Goal: Task Accomplishment & Management: Use online tool/utility

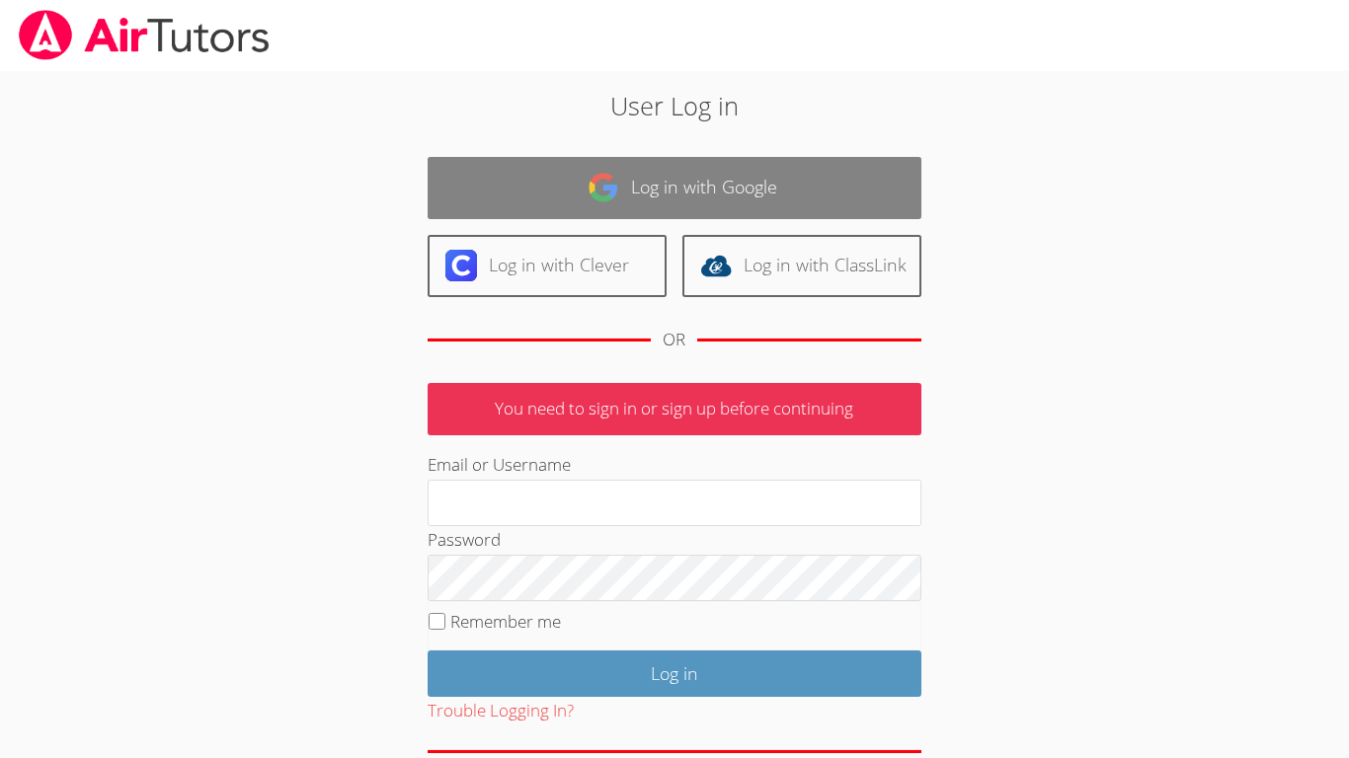
type input "[EMAIL_ADDRESS][PERSON_NAME][DOMAIN_NAME]"
click at [741, 209] on link "Log in with Google" at bounding box center [675, 188] width 494 height 62
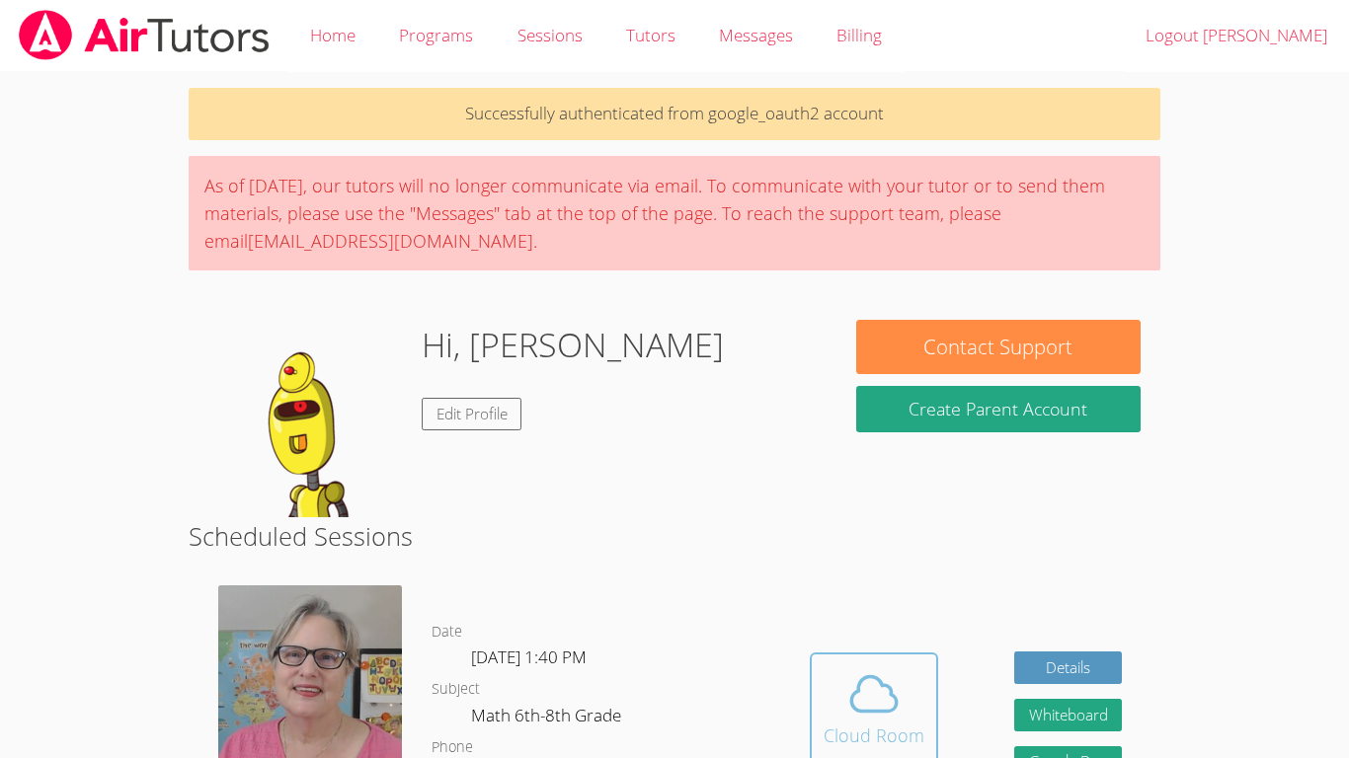
click at [835, 730] on div "Cloud Room" at bounding box center [873, 736] width 101 height 28
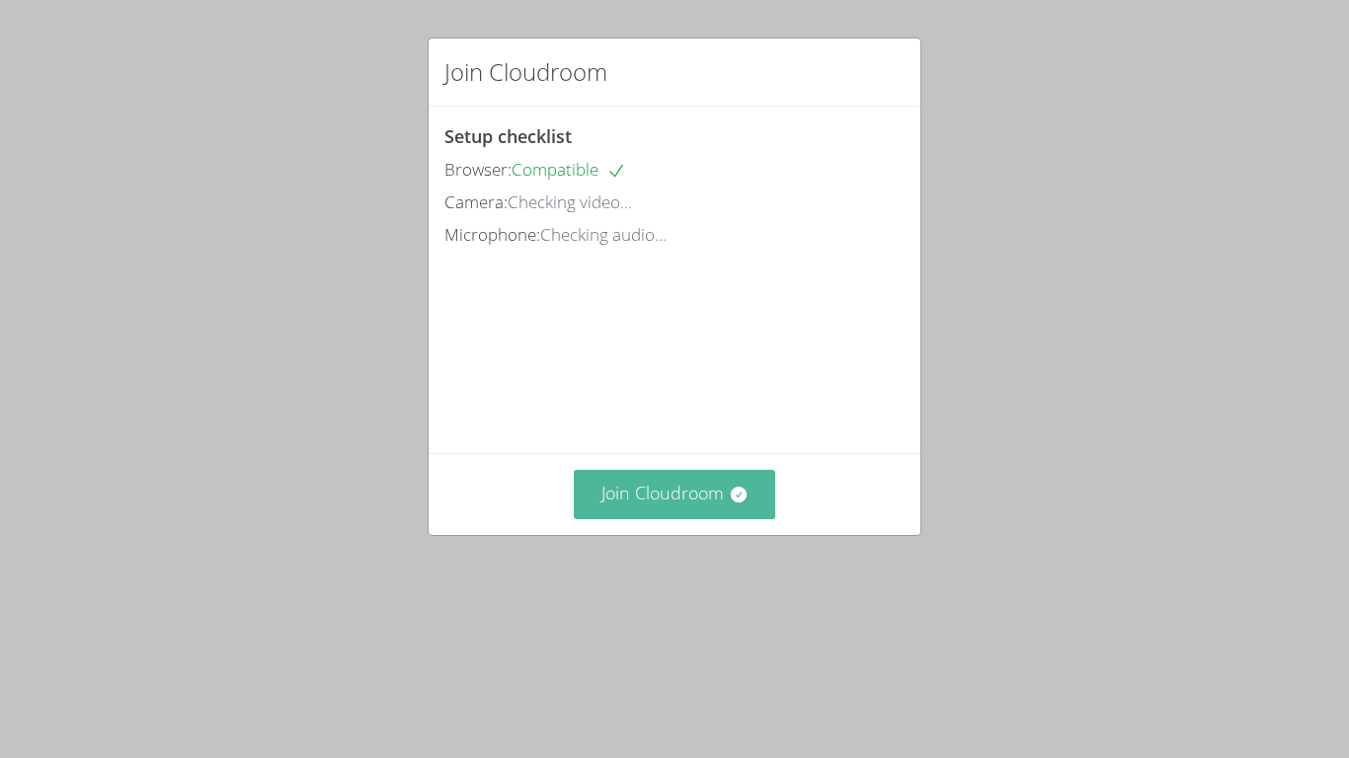
click at [659, 518] on button "Join Cloudroom" at bounding box center [675, 494] width 202 height 48
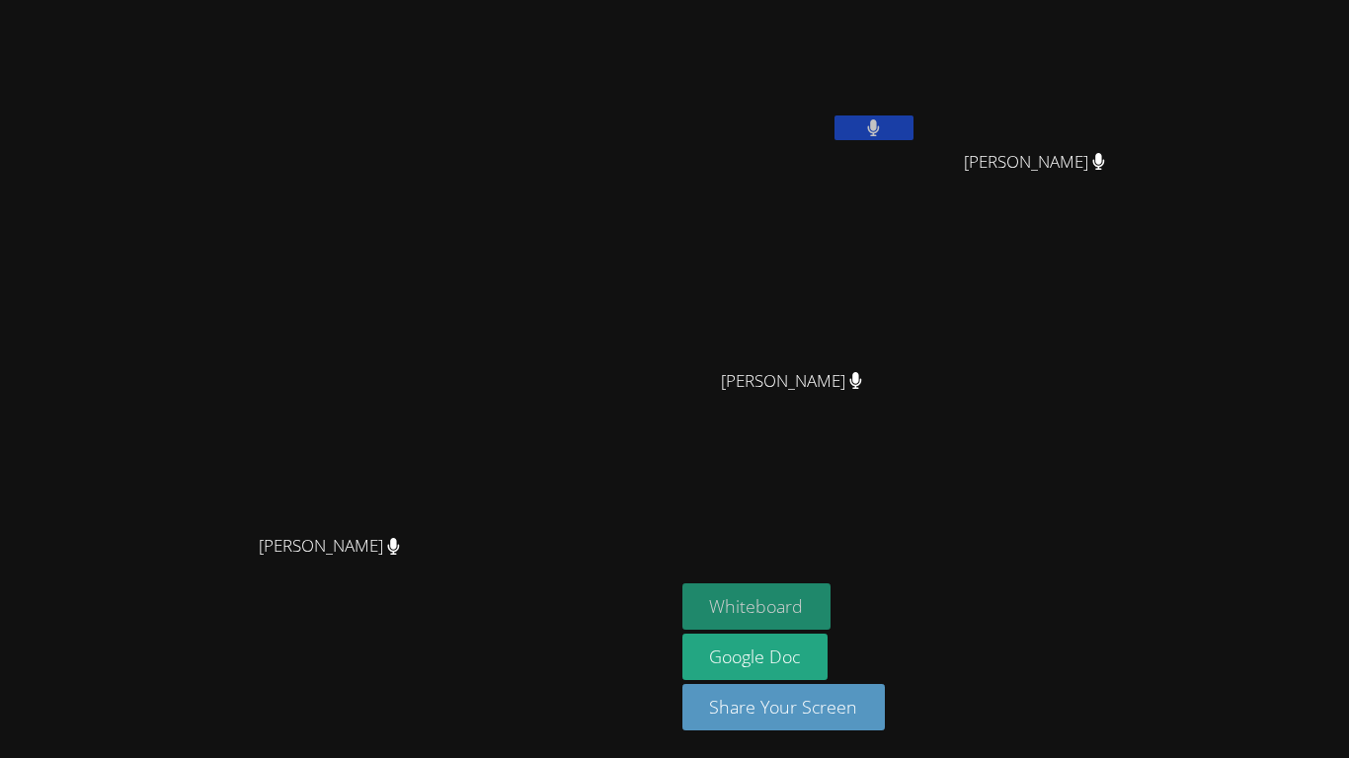
click at [831, 595] on button "Whiteboard" at bounding box center [756, 607] width 149 height 46
